Goal: Check status: Check status

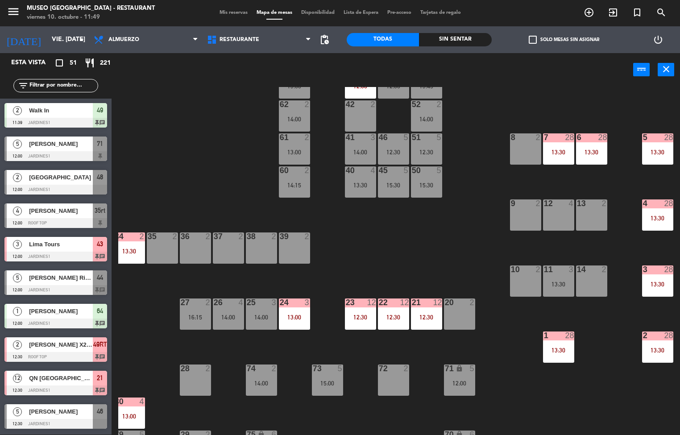
scroll to position [0, 72]
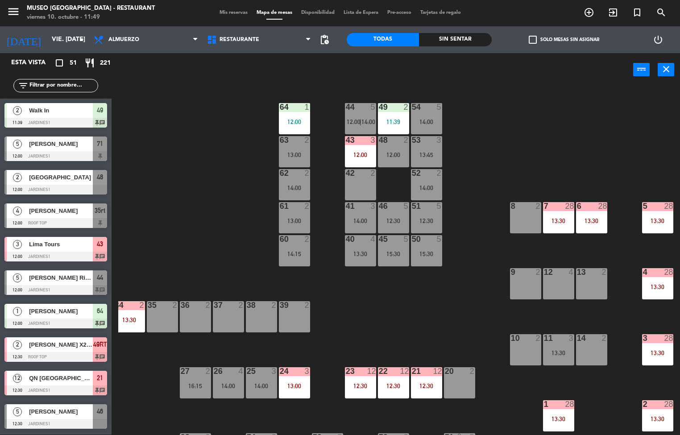
click at [560, 218] on div "13:30" at bounding box center [558, 221] width 31 height 6
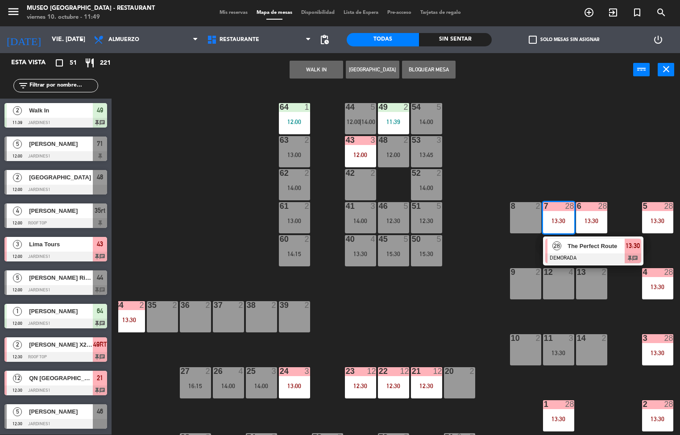
click at [595, 248] on span "The Perfect Route" at bounding box center [596, 245] width 57 height 9
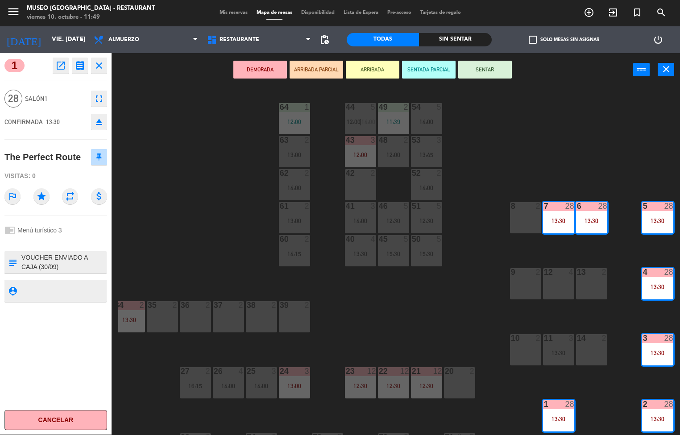
click at [59, 66] on icon "open_in_new" at bounding box center [60, 65] width 11 height 11
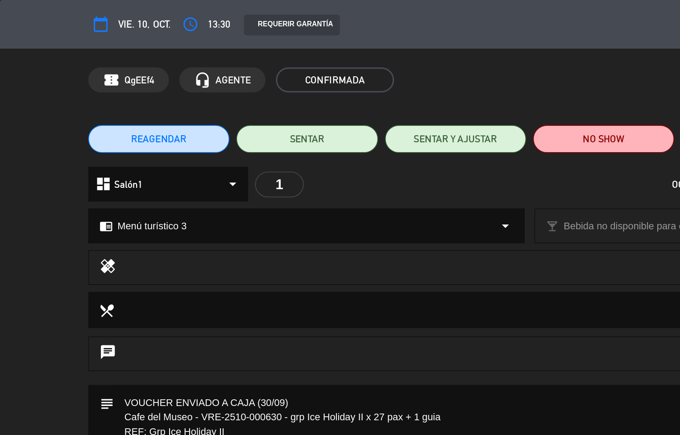
scroll to position [3, 0]
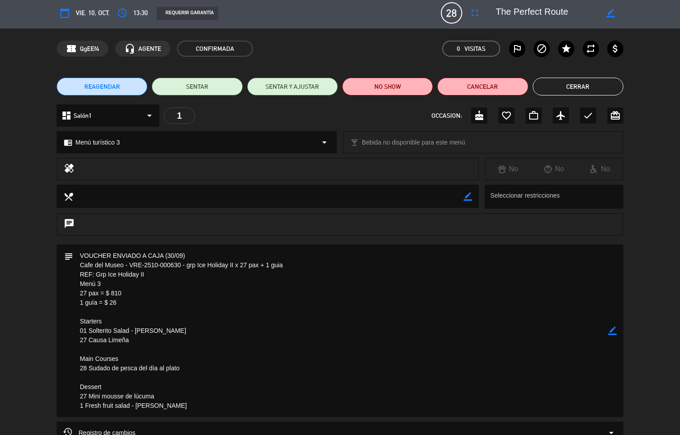
click at [579, 86] on button "Cerrar" at bounding box center [578, 87] width 91 height 18
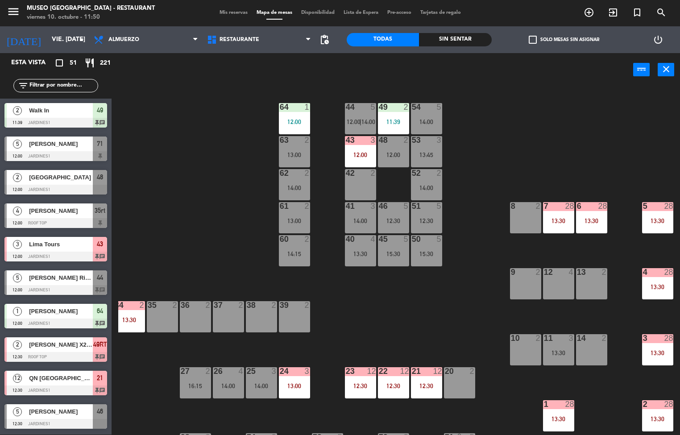
scroll to position [0, 0]
click at [365, 383] on div "12:30" at bounding box center [360, 386] width 31 height 6
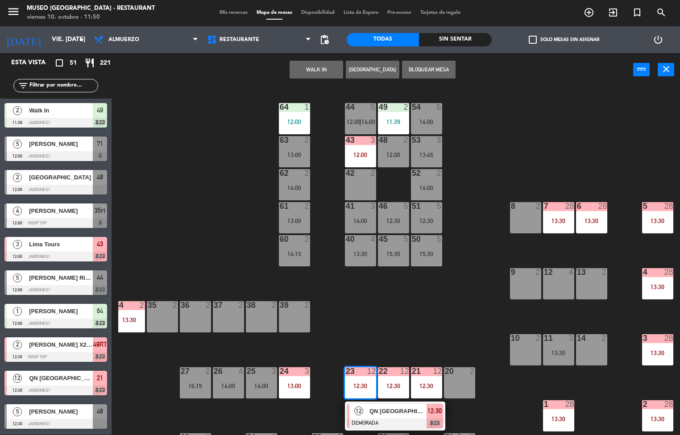
click at [388, 417] on div "QN [GEOGRAPHIC_DATA]" at bounding box center [398, 411] width 58 height 15
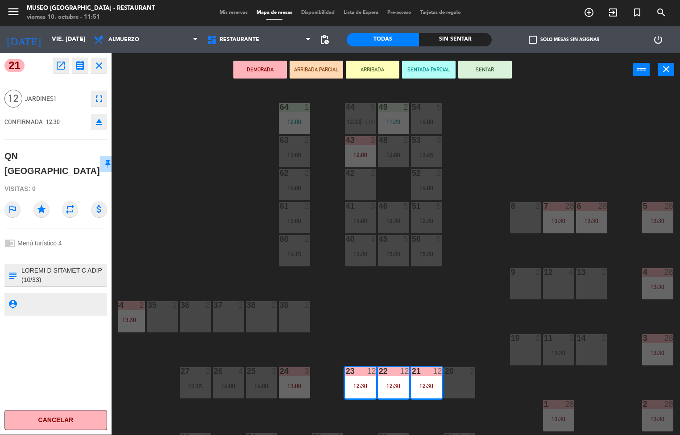
click at [58, 69] on icon "open_in_new" at bounding box center [60, 65] width 11 height 11
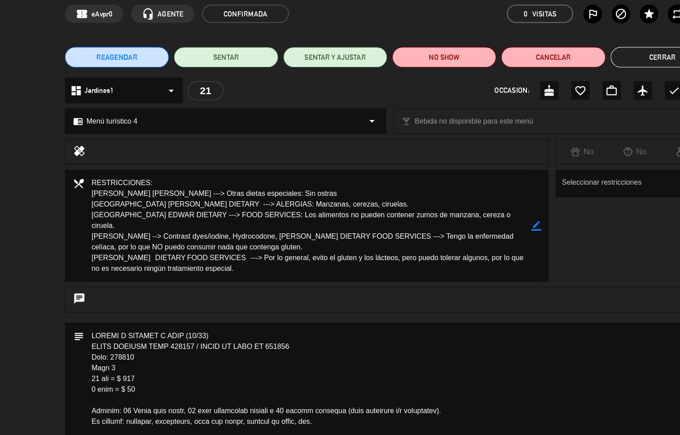
scroll to position [24, 0]
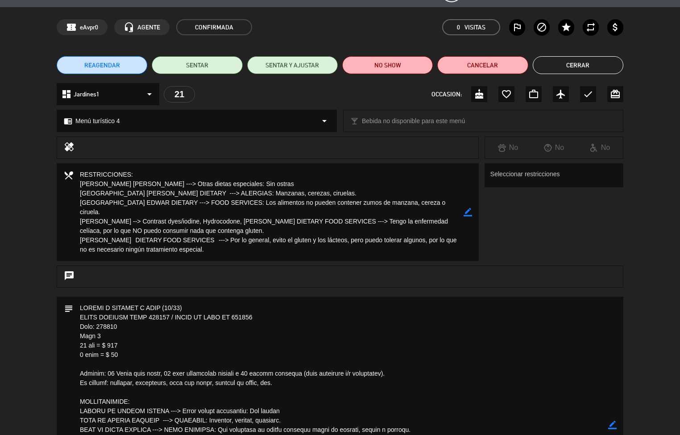
click at [583, 63] on button "Cerrar" at bounding box center [578, 65] width 91 height 18
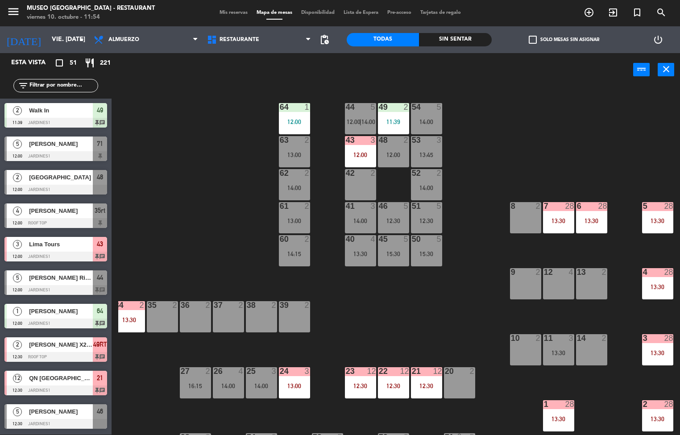
click at [560, 213] on div "7 28 13:30" at bounding box center [558, 217] width 31 height 31
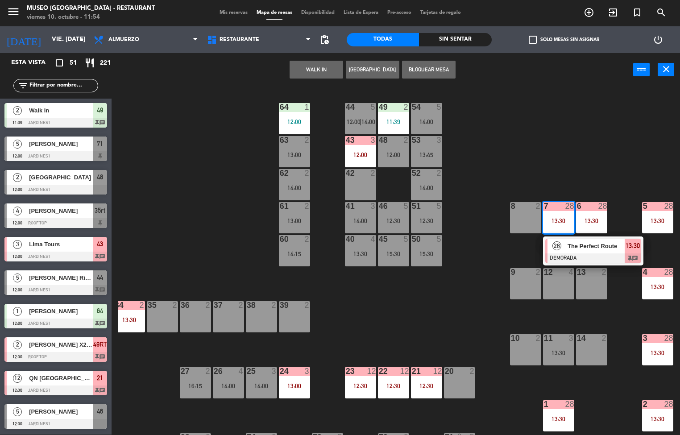
click at [580, 248] on span "The Perfect Route" at bounding box center [596, 245] width 57 height 9
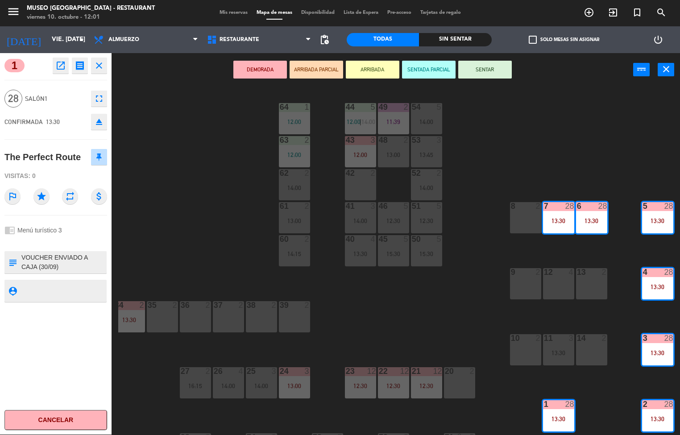
click at [443, 327] on div "44 5 12:00 | 14:00 49 2 11:39 54 5 14:00 64 1 12:00 48 2 13:00 53 3 13:45 63 2 …" at bounding box center [399, 261] width 562 height 348
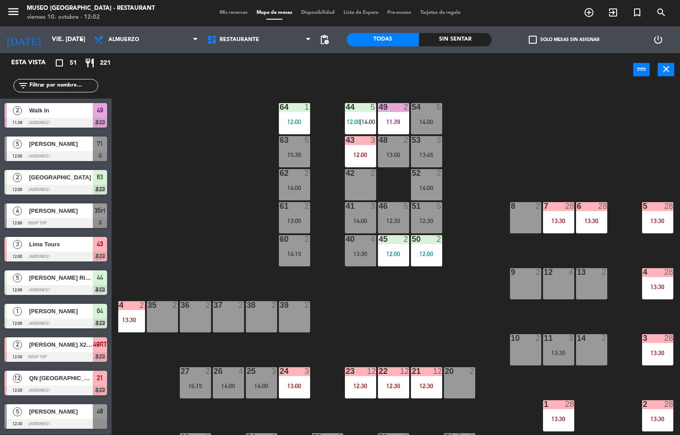
scroll to position [0, 0]
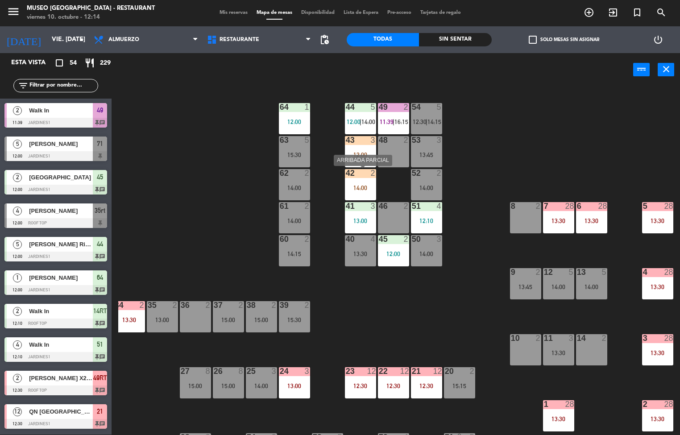
click at [205, 398] on div "27 8 15:00" at bounding box center [195, 382] width 31 height 31
click at [499, 18] on div "menu [GEOGRAPHIC_DATA] - Restaurant viernes 10. octubre - 12:14 Mis reservas Ma…" at bounding box center [340, 13] width 680 height 27
